Goal: Task Accomplishment & Management: Use online tool/utility

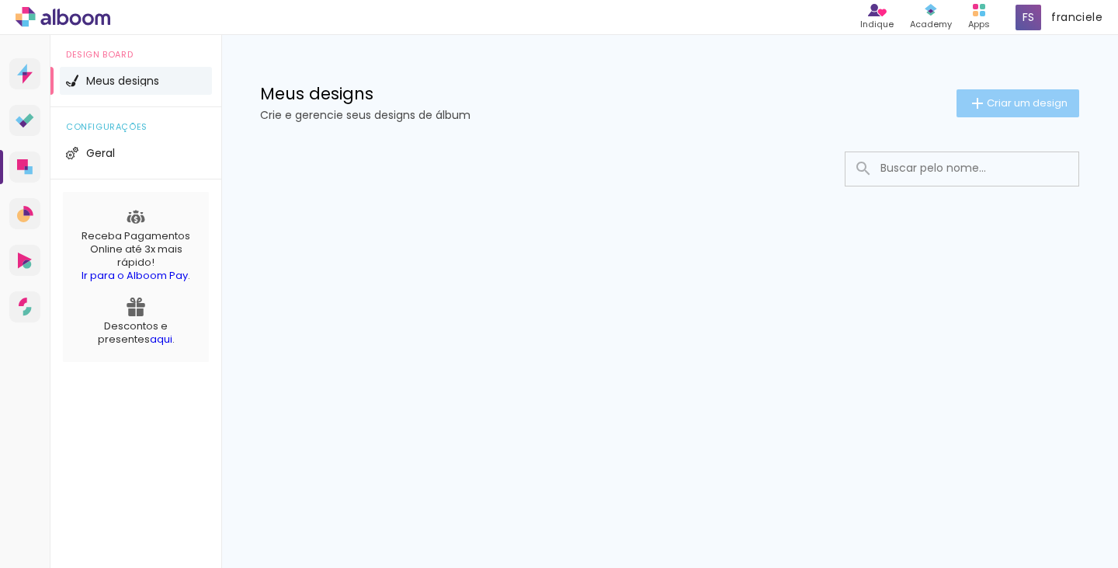
click at [1008, 116] on paper-button "Criar um design" at bounding box center [1018, 103] width 123 height 28
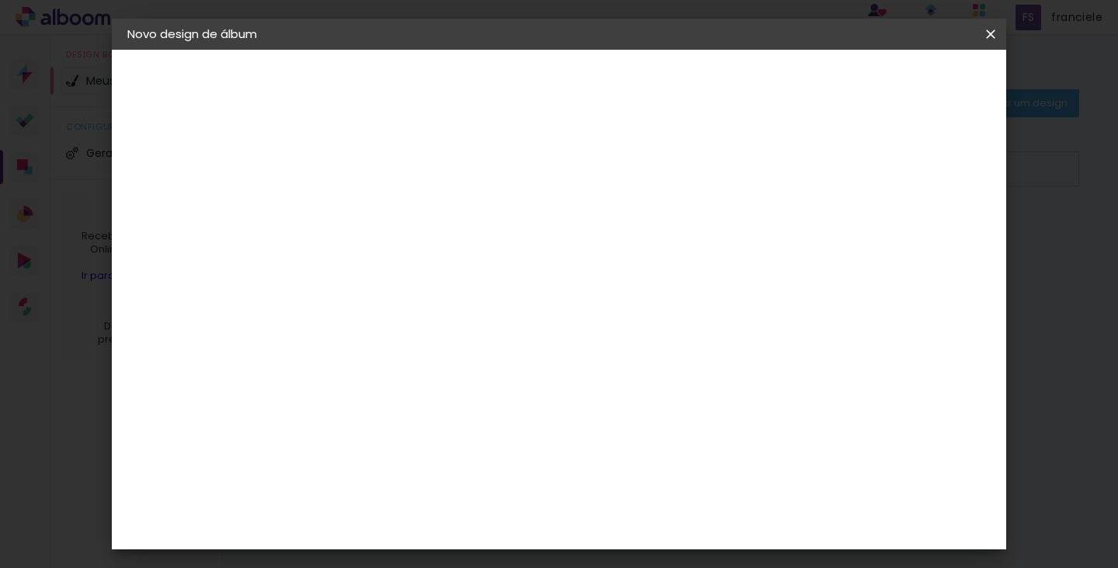
click at [381, 197] on input at bounding box center [381, 208] width 0 height 24
type input "teste"
type paper-input "teste"
click at [0, 0] on slot "Avançar" at bounding box center [0, 0] width 0 height 0
click at [0, 0] on slot "Tamanho Livre" at bounding box center [0, 0] width 0 height 0
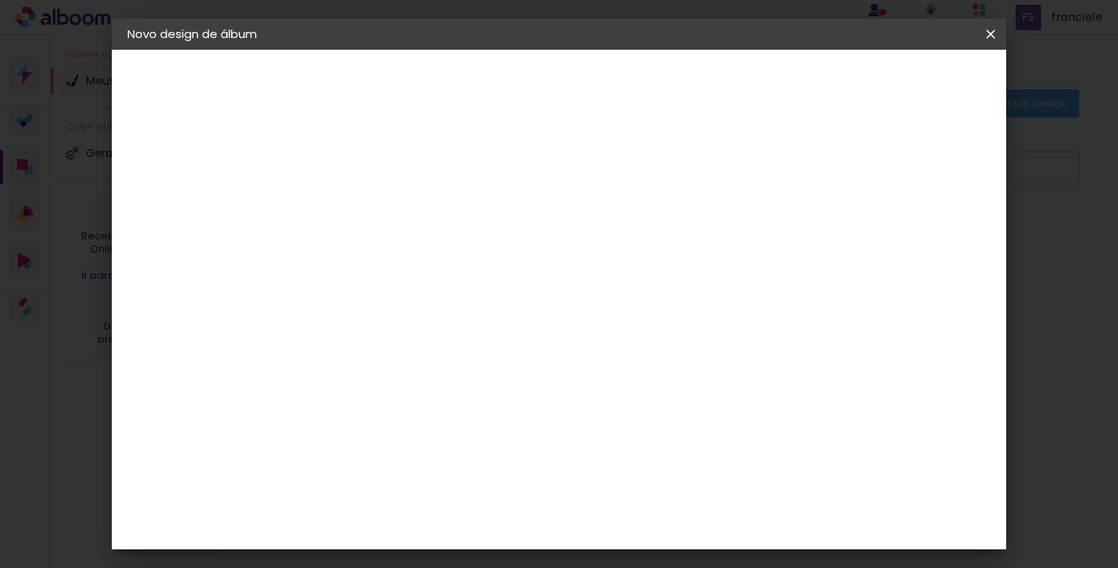
click at [0, 0] on slot "Tamanho Livre" at bounding box center [0, 0] width 0 height 0
click at [0, 0] on slot "Avançar" at bounding box center [0, 0] width 0 height 0
click at [894, 88] on span "Iniciar design" at bounding box center [858, 82] width 71 height 11
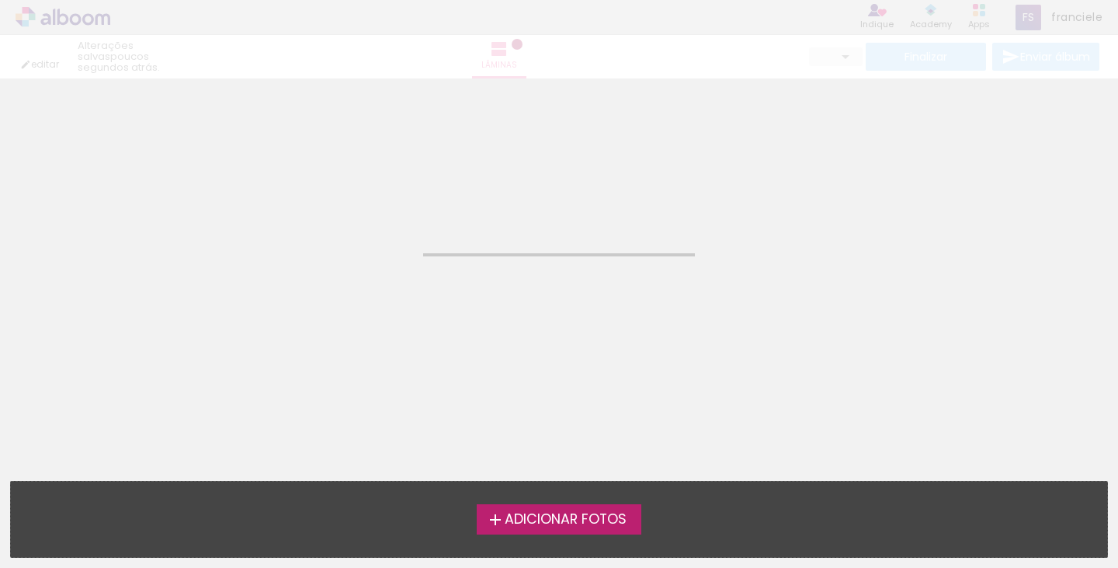
click at [597, 525] on span "Adicionar Fotos" at bounding box center [566, 520] width 122 height 14
click at [0, 0] on input "file" at bounding box center [0, 0] width 0 height 0
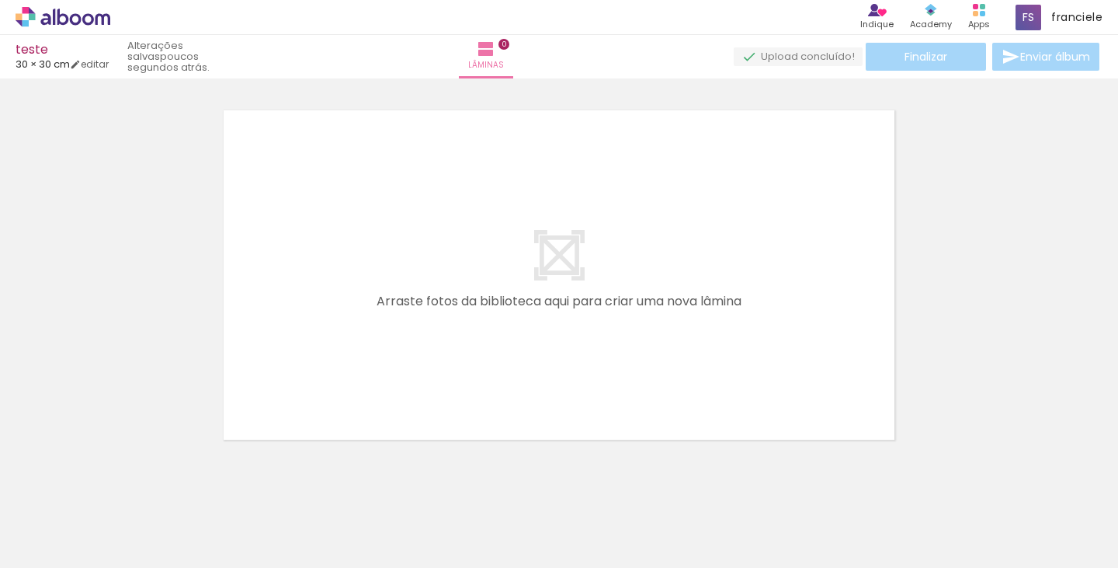
scroll to position [20, 0]
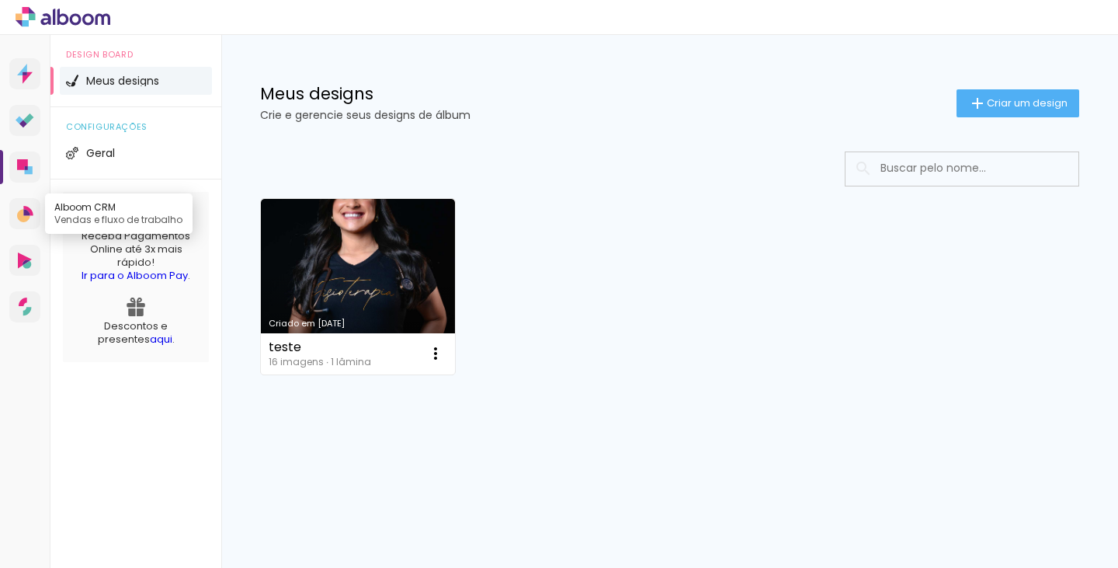
click at [19, 215] on icon at bounding box center [23, 215] width 13 height 13
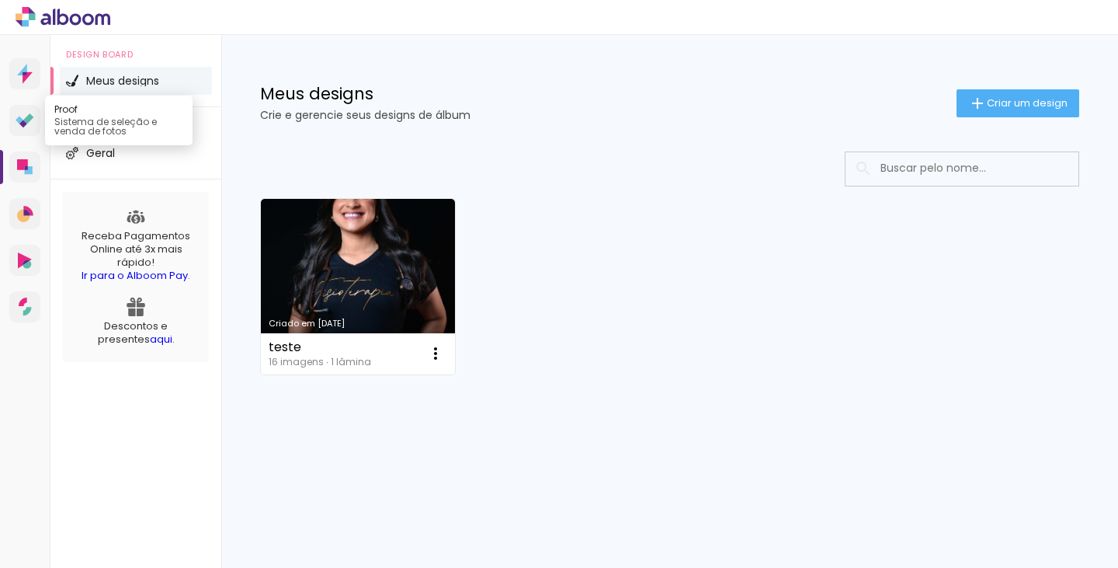
click at [23, 121] on icon at bounding box center [23, 124] width 8 height 8
